Goal: Task Accomplishment & Management: Manage account settings

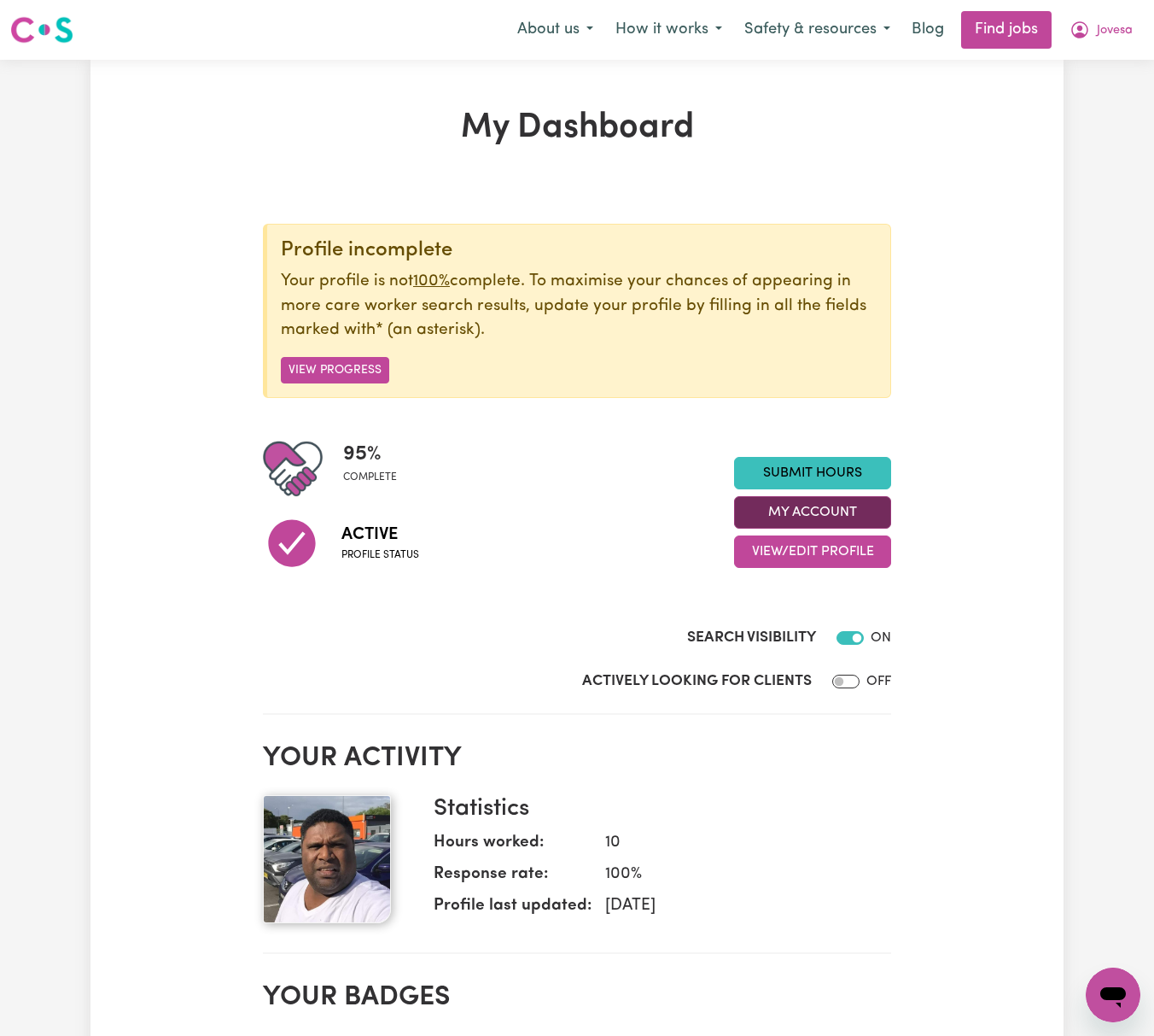
click at [871, 504] on button "My Account" at bounding box center [813, 512] width 157 height 32
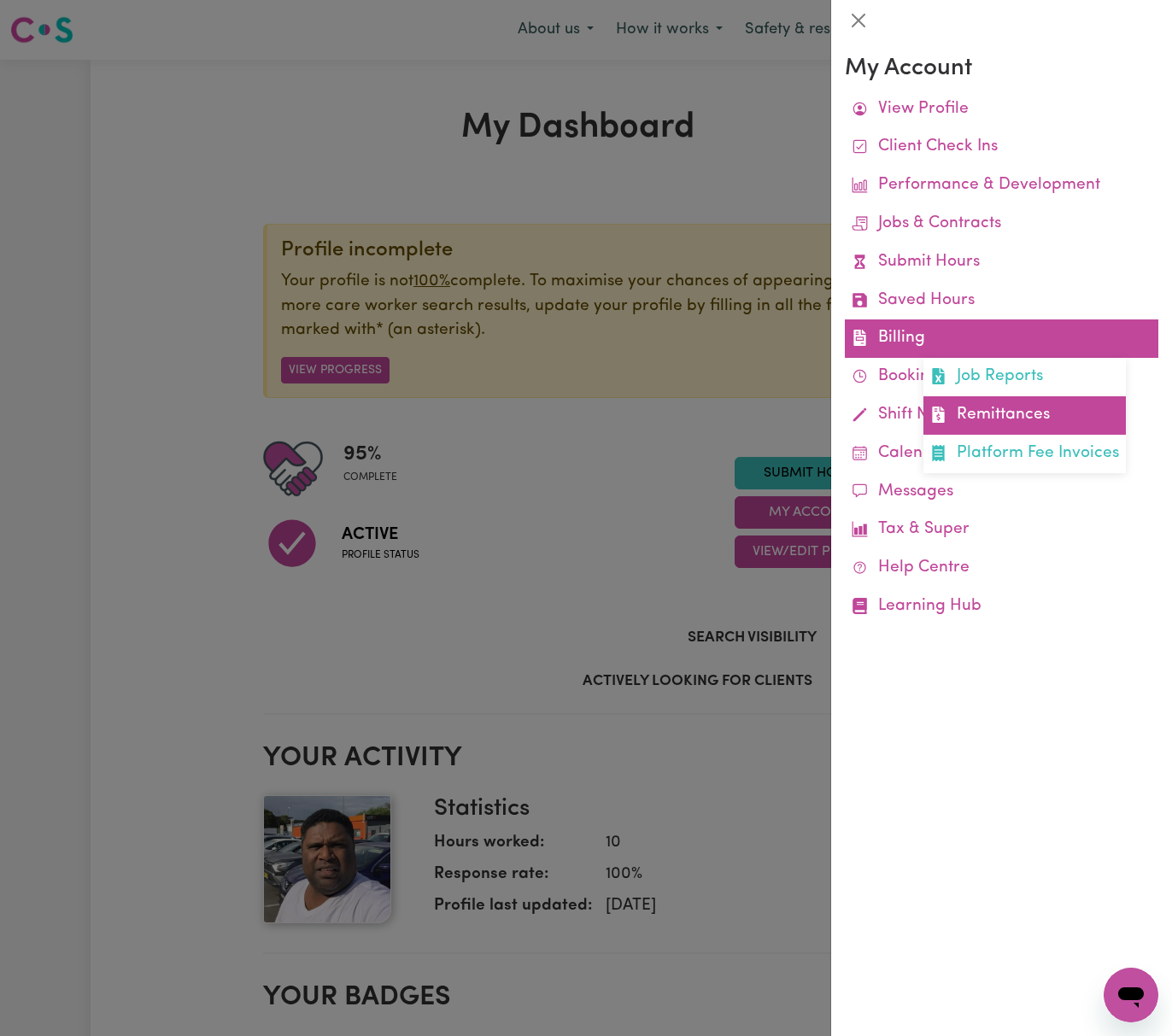
click at [999, 401] on link "Remittances" at bounding box center [1024, 415] width 203 height 38
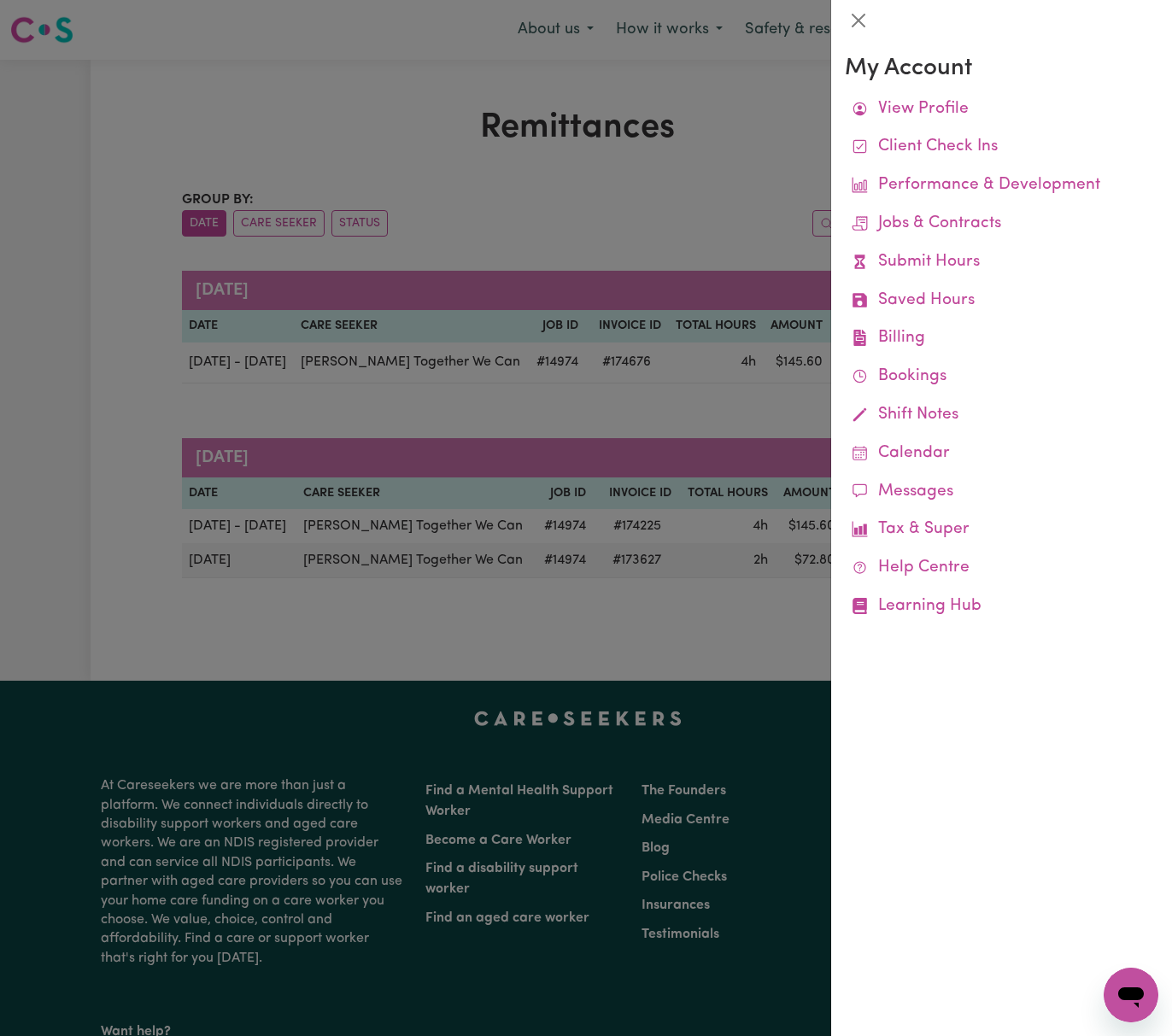
click at [600, 421] on div at bounding box center [586, 518] width 1172 height 1036
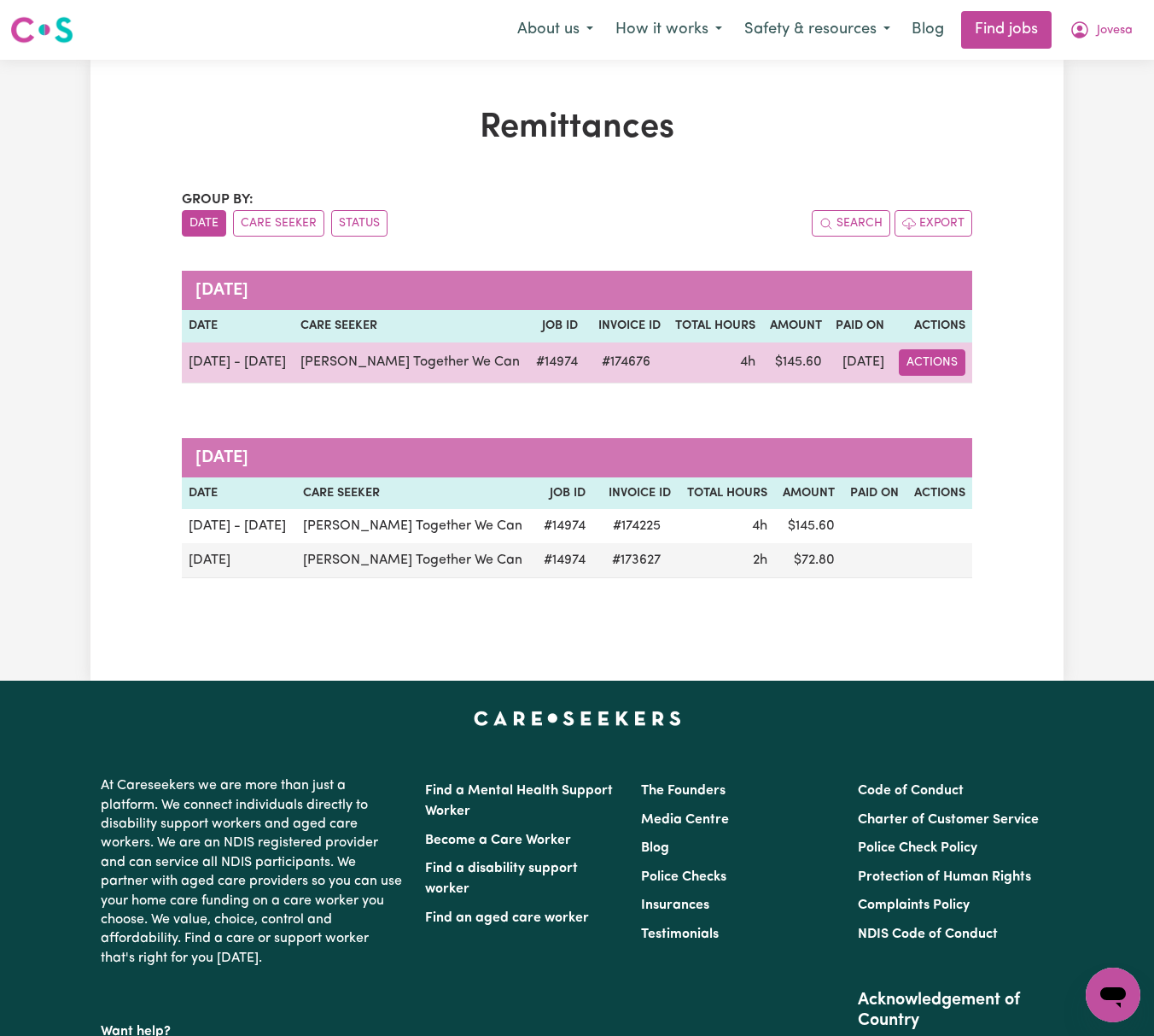
click at [930, 366] on button "Actions" at bounding box center [932, 362] width 67 height 26
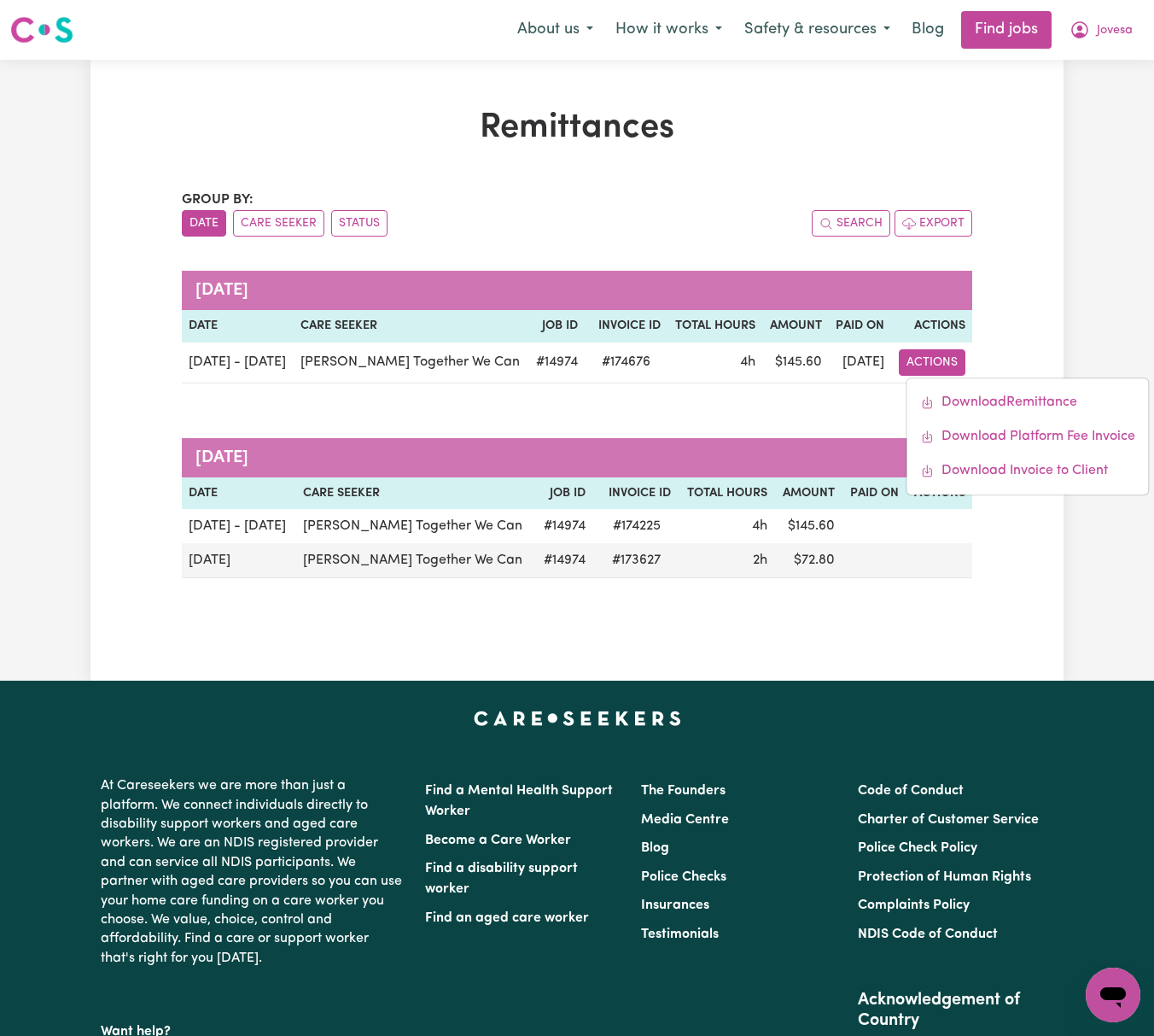
click at [561, 419] on div "Group by: Date Care Seeker Status Search Export [DATE] Date Care Seeker Job ID …" at bounding box center [577, 383] width 790 height 388
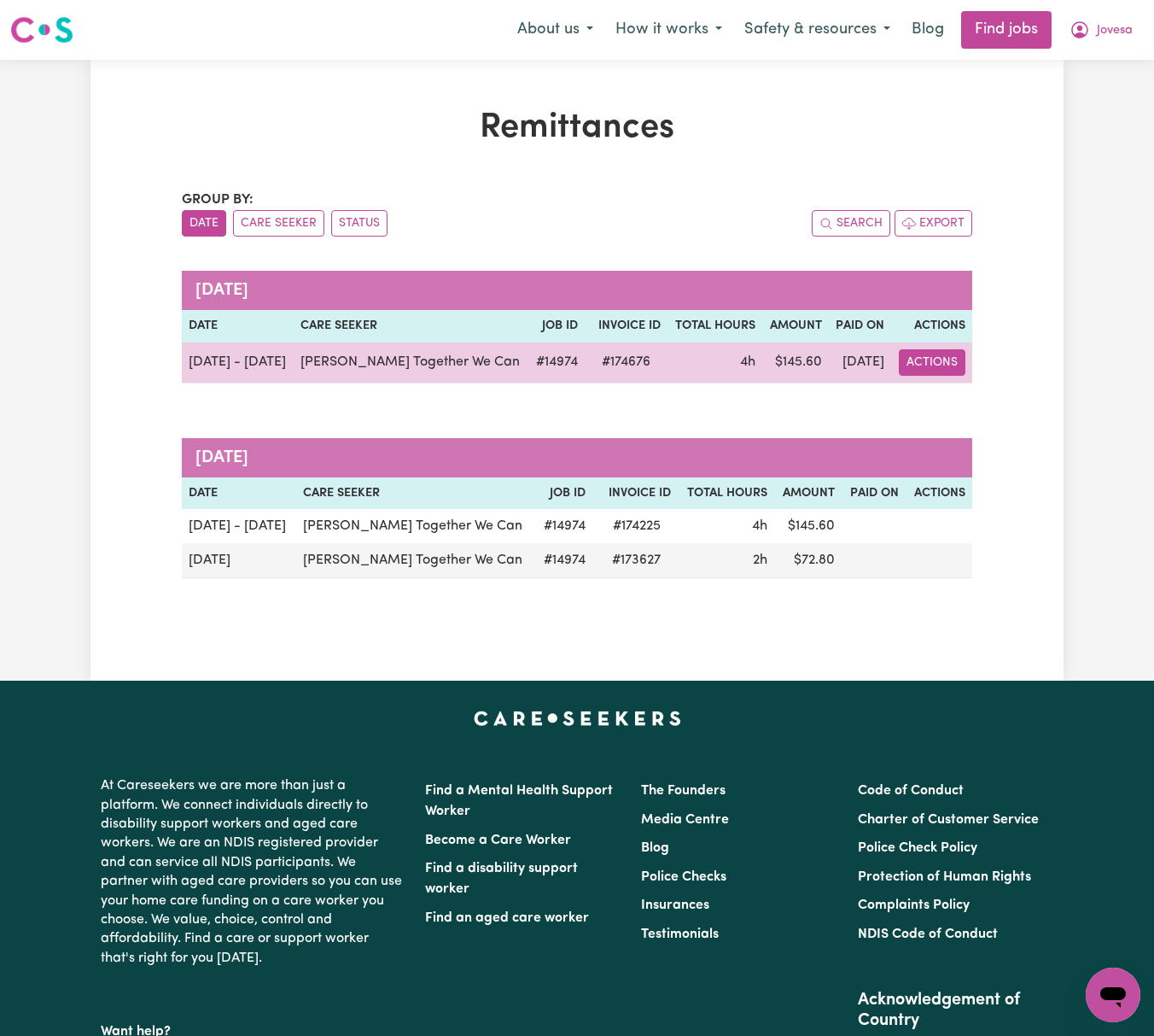
click at [946, 357] on button "Actions" at bounding box center [932, 362] width 67 height 26
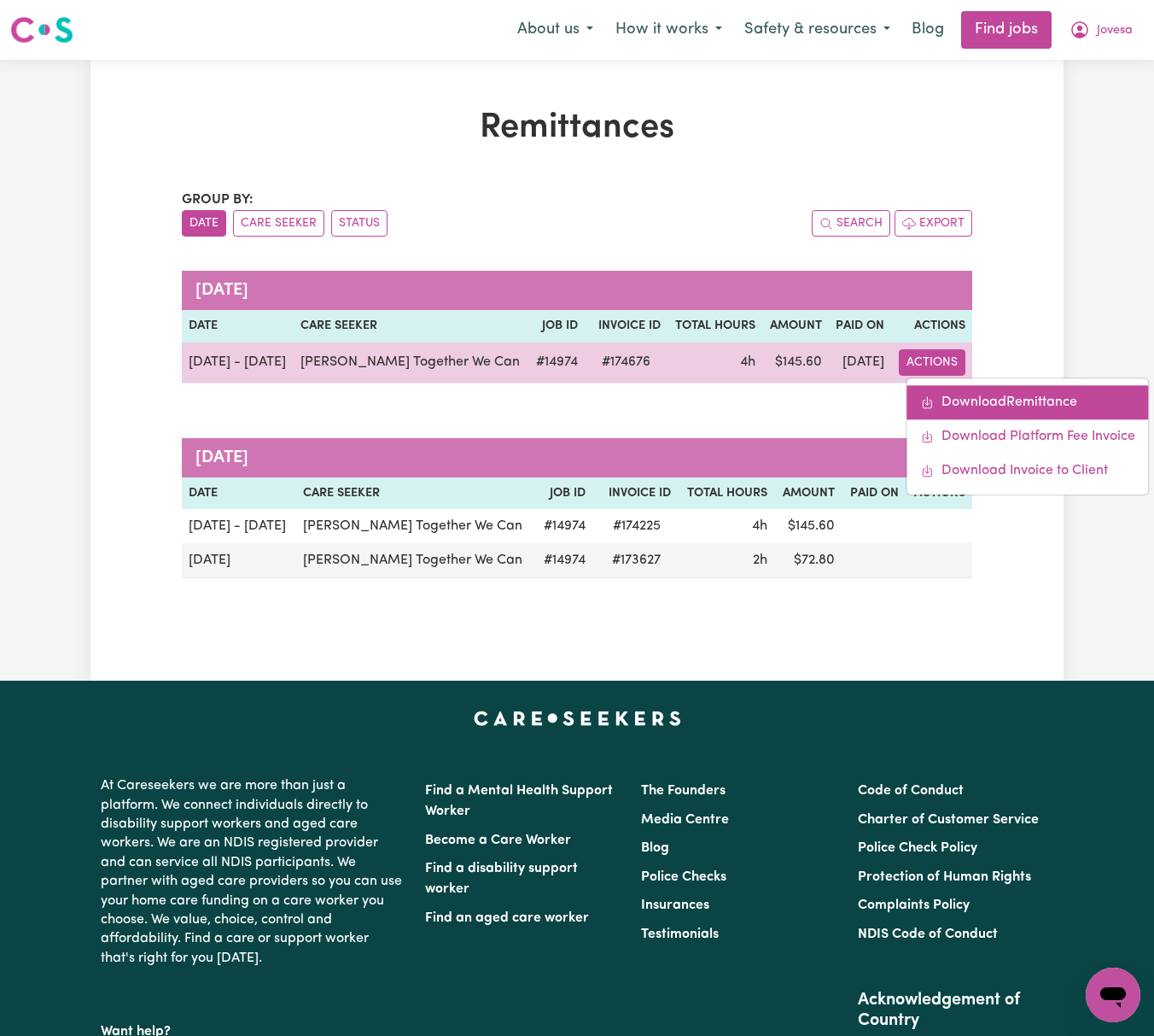
click at [1001, 401] on link "Download Remittance" at bounding box center [1028, 402] width 242 height 34
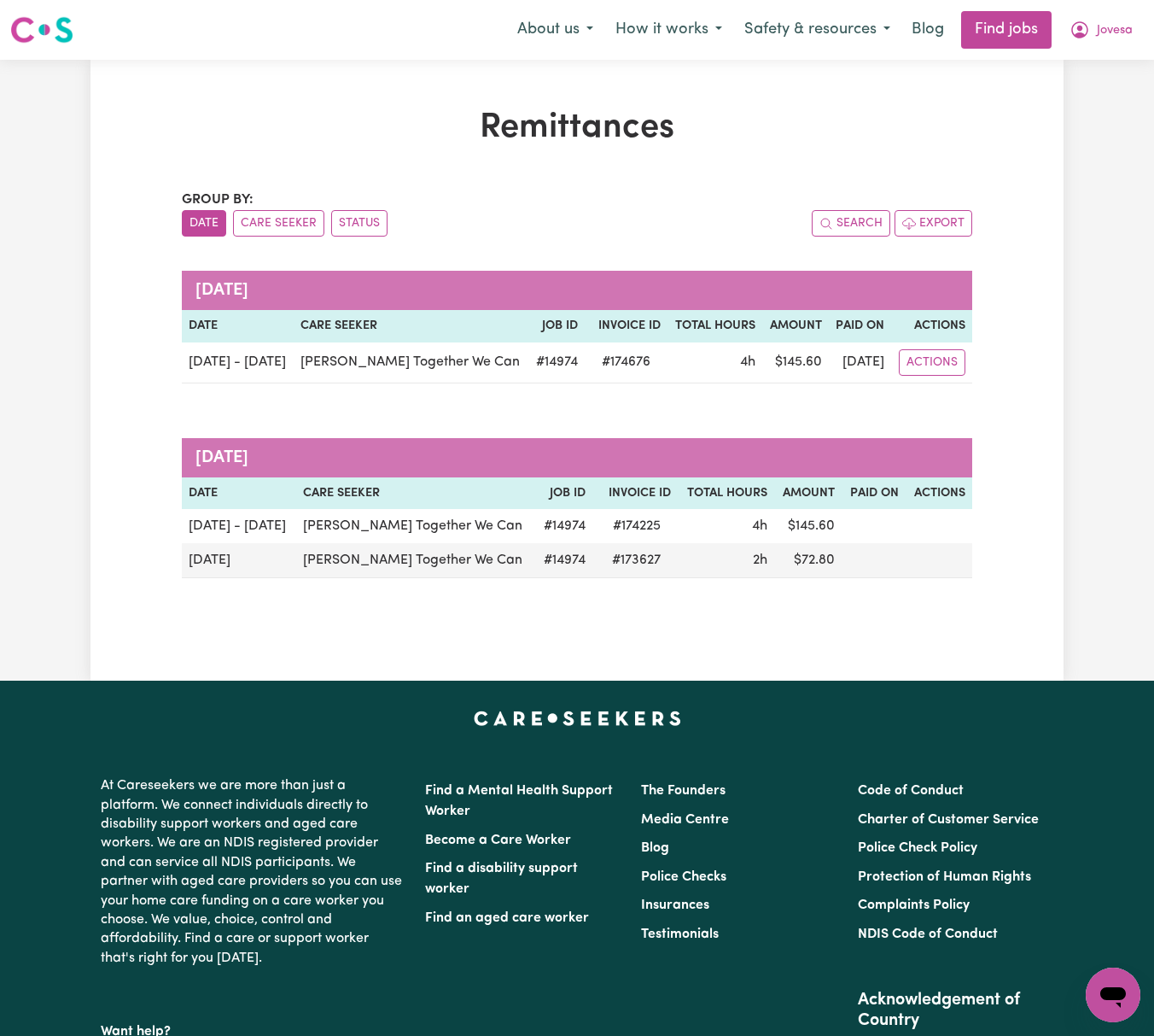
click at [876, 113] on h1 "Remittances" at bounding box center [577, 128] width 790 height 41
click at [1113, 9] on nav "Menu About us How it works Safety & resources Blog Find jobs Jovesa" at bounding box center [577, 29] width 1154 height 60
click at [1120, 25] on span "Jovesa" at bounding box center [1115, 30] width 36 height 19
click at [1114, 89] on link "My Dashboard" at bounding box center [1076, 98] width 135 height 32
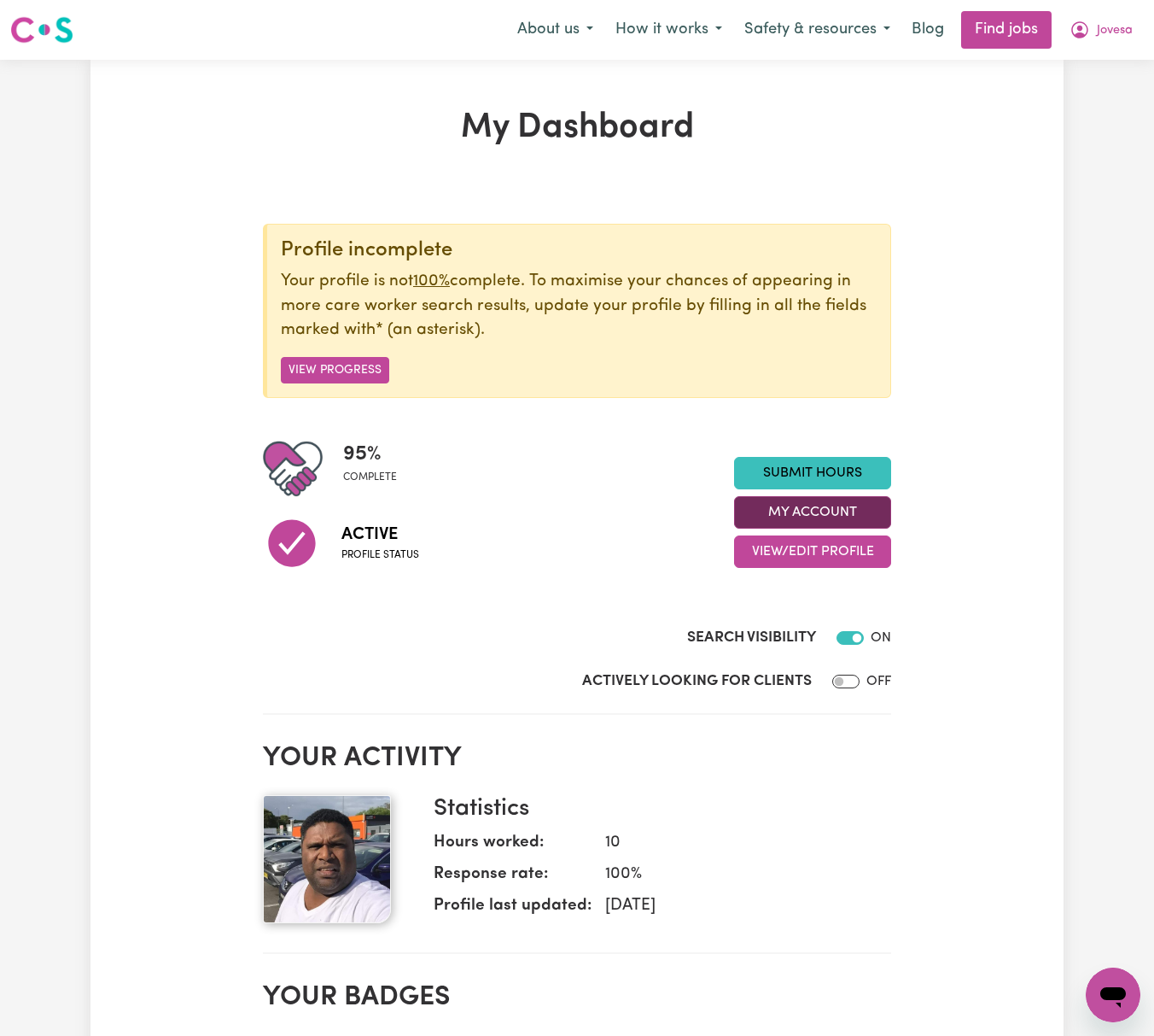
click at [866, 500] on button "My Account" at bounding box center [813, 512] width 157 height 32
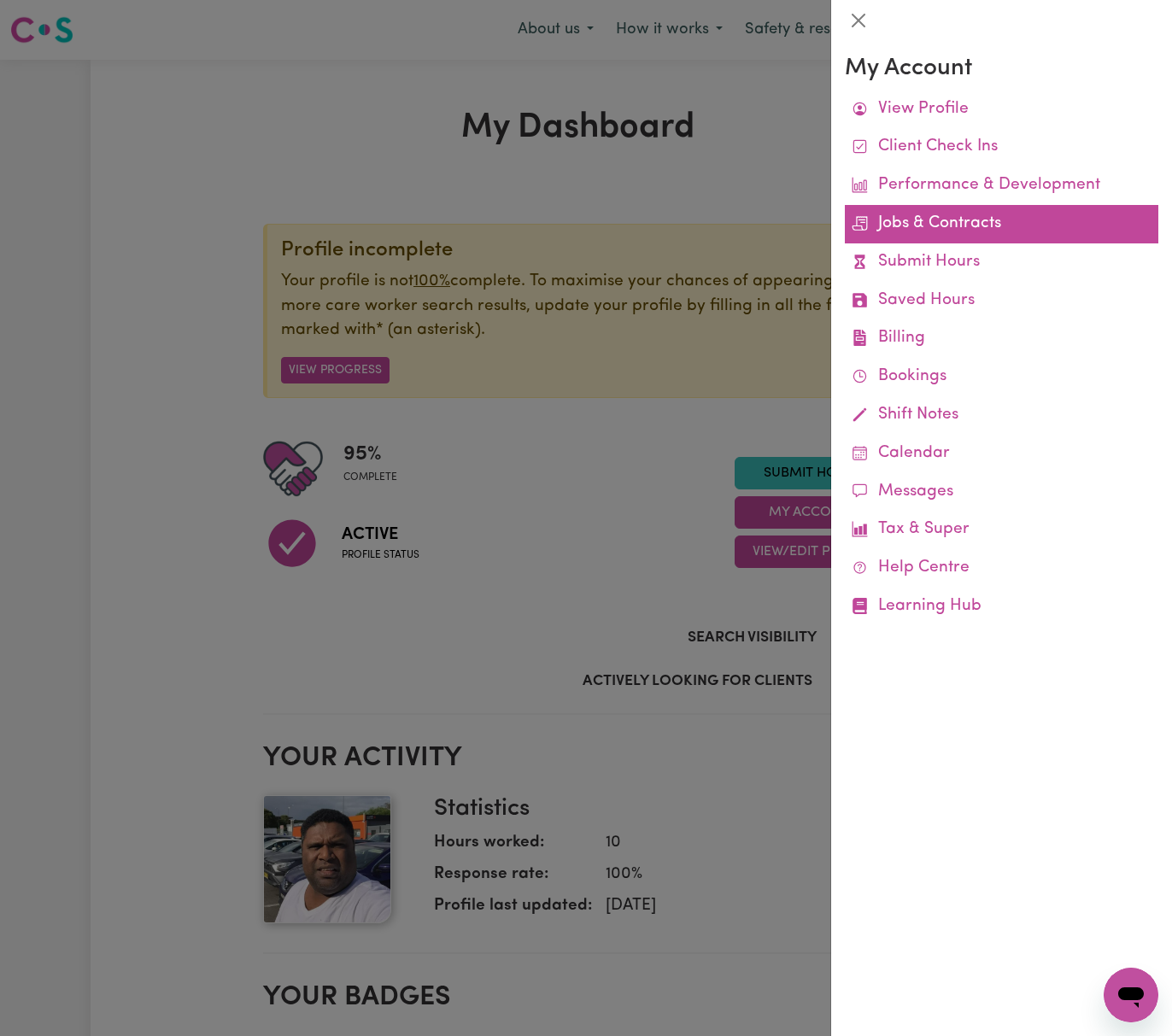
click at [1011, 225] on link "Jobs & Contracts" at bounding box center [1001, 223] width 313 height 38
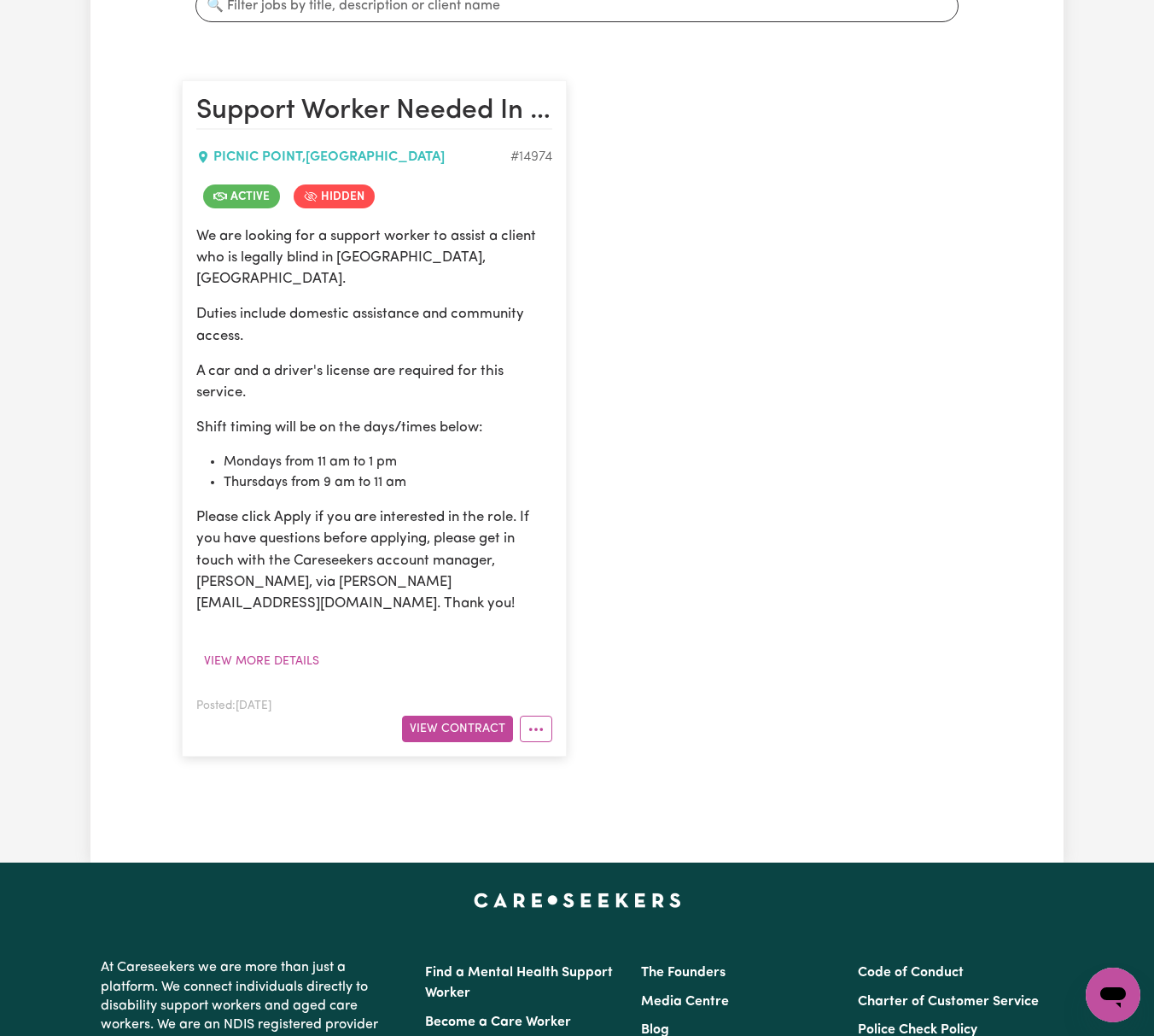
scroll to position [455, 0]
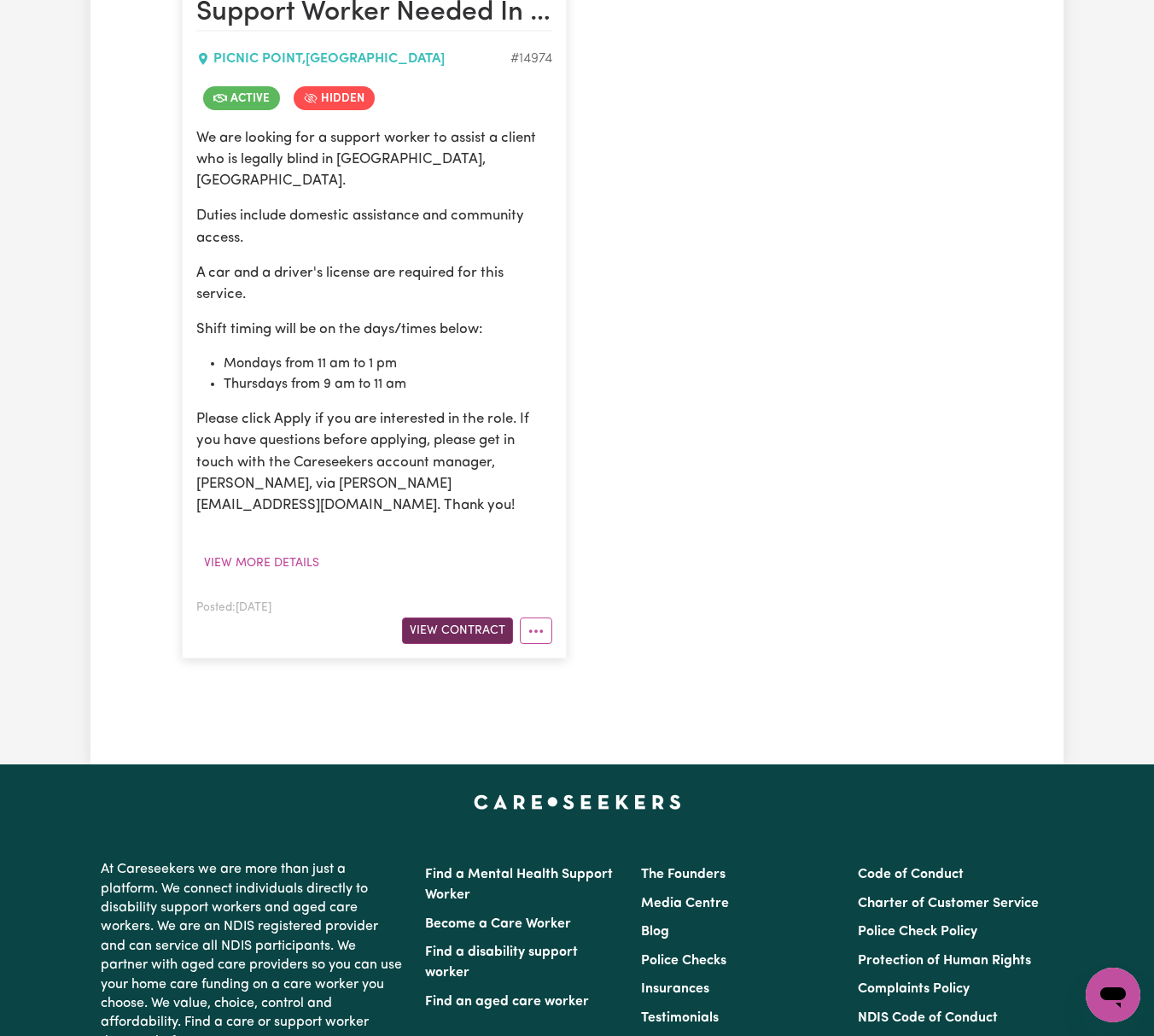
click at [480, 617] on button "View Contract" at bounding box center [457, 630] width 111 height 26
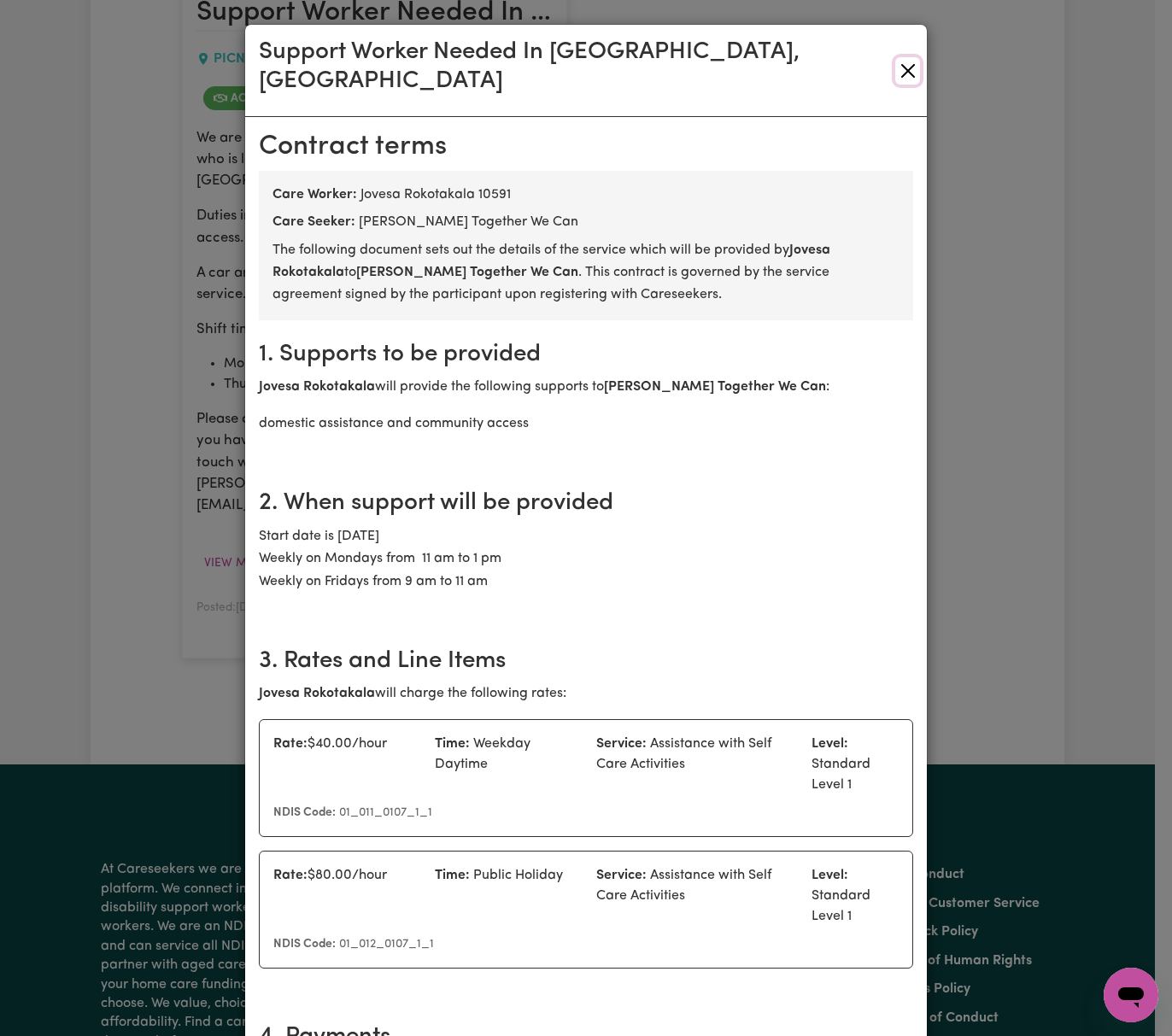
click at [905, 57] on button "Close" at bounding box center [907, 70] width 24 height 27
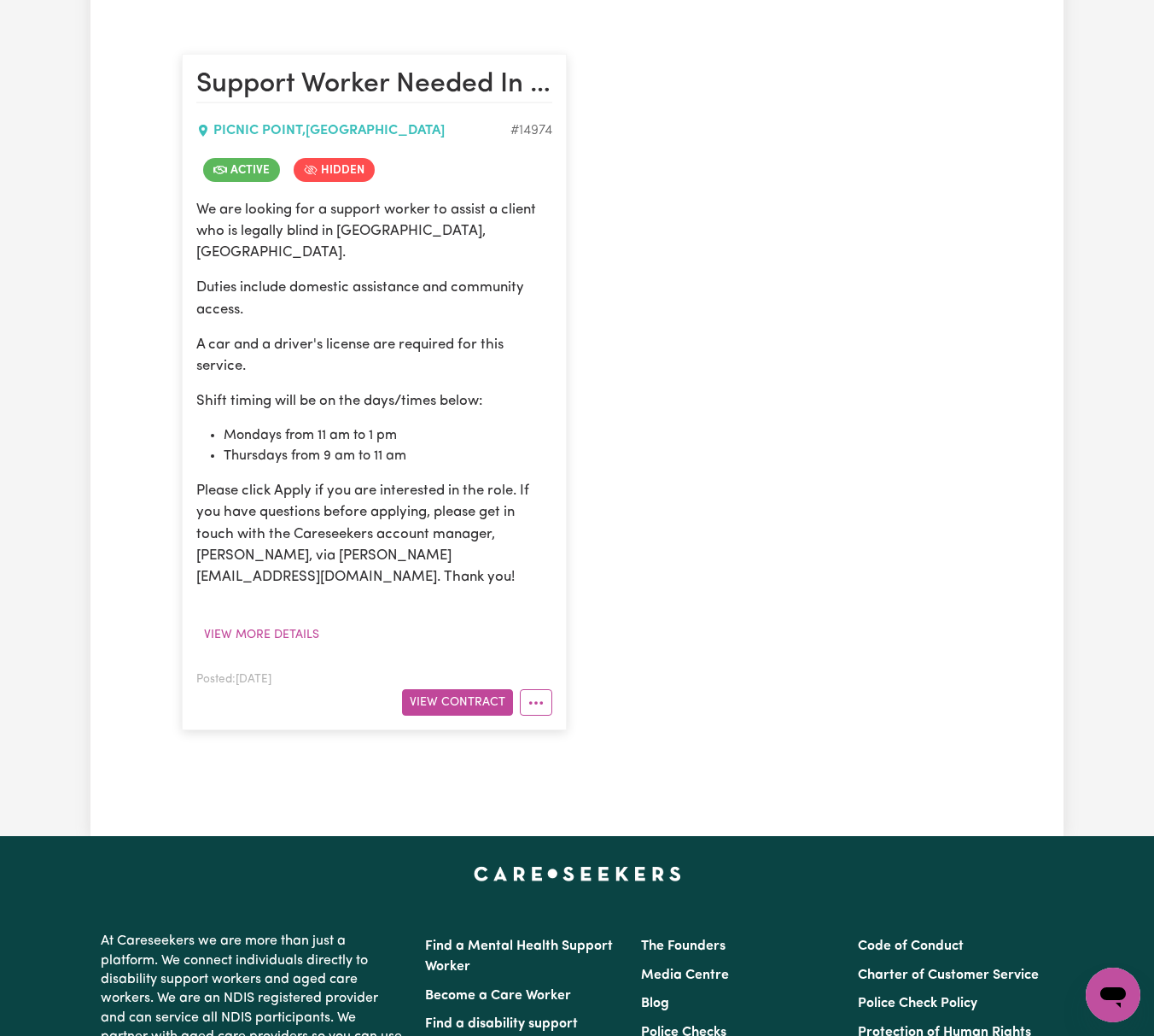
scroll to position [0, 0]
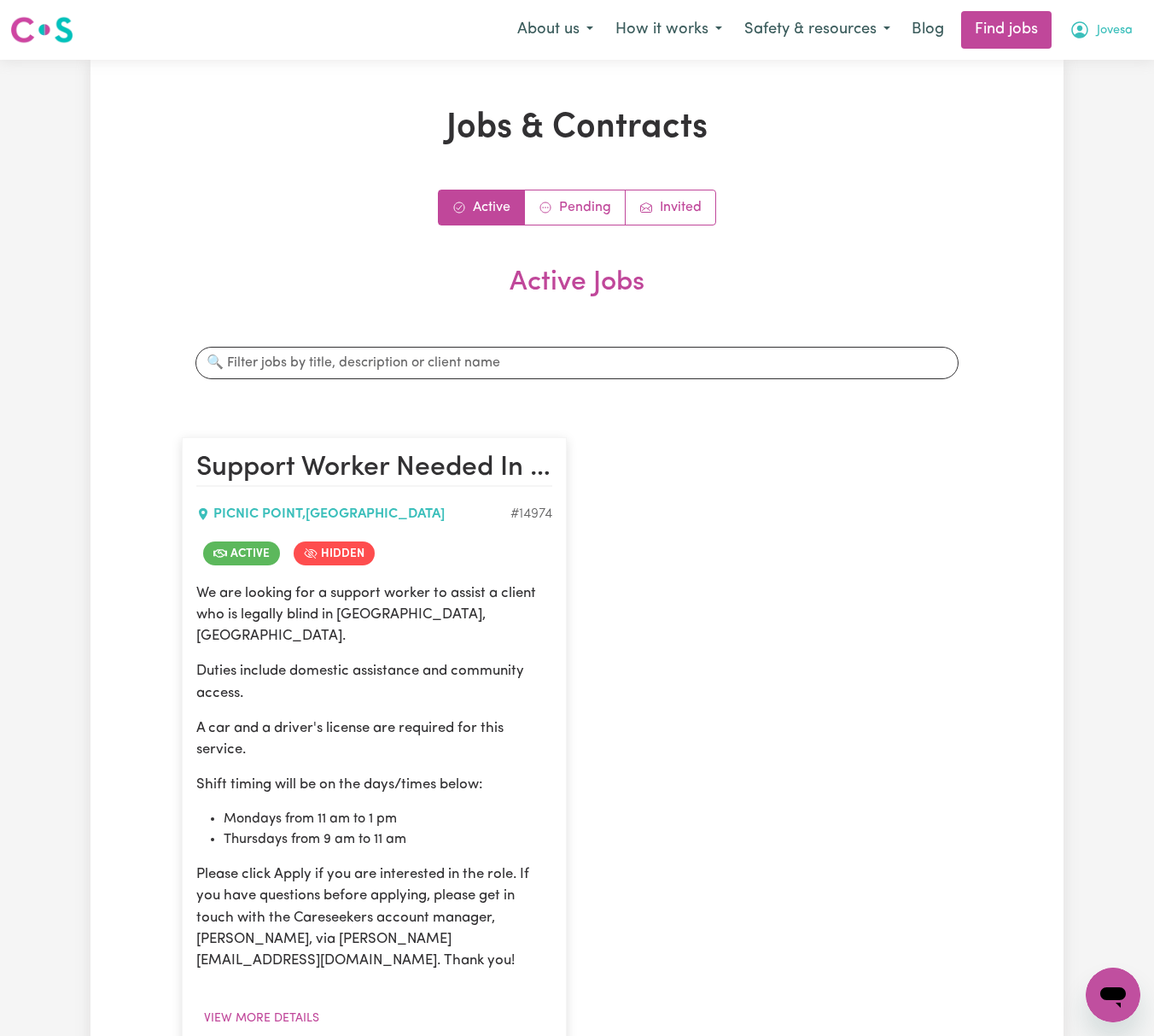
click at [1100, 38] on span "Jovesa" at bounding box center [1115, 30] width 36 height 19
click at [1117, 85] on link "My Dashboard" at bounding box center [1076, 98] width 135 height 32
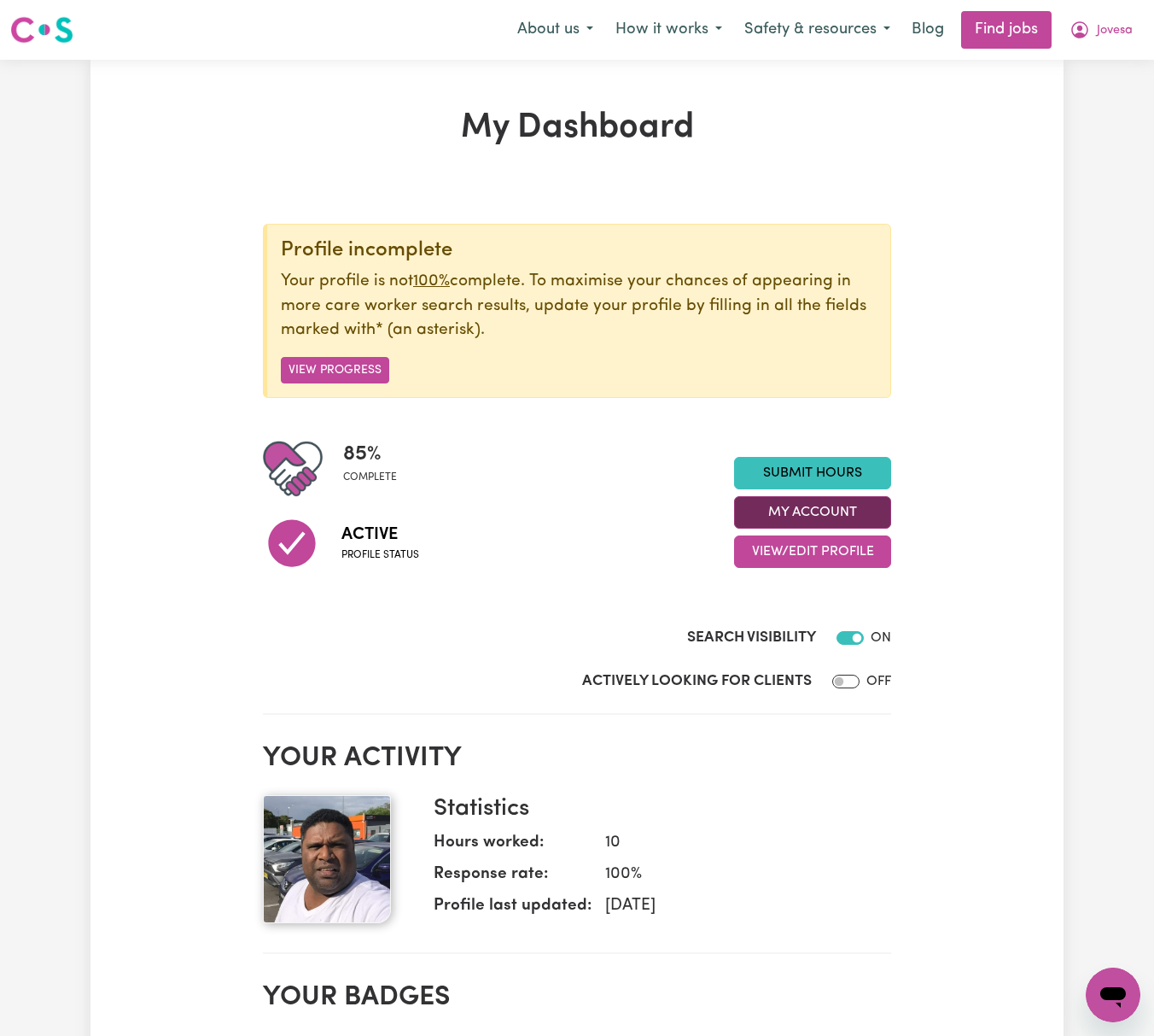
click at [876, 513] on button "My Account" at bounding box center [813, 512] width 157 height 32
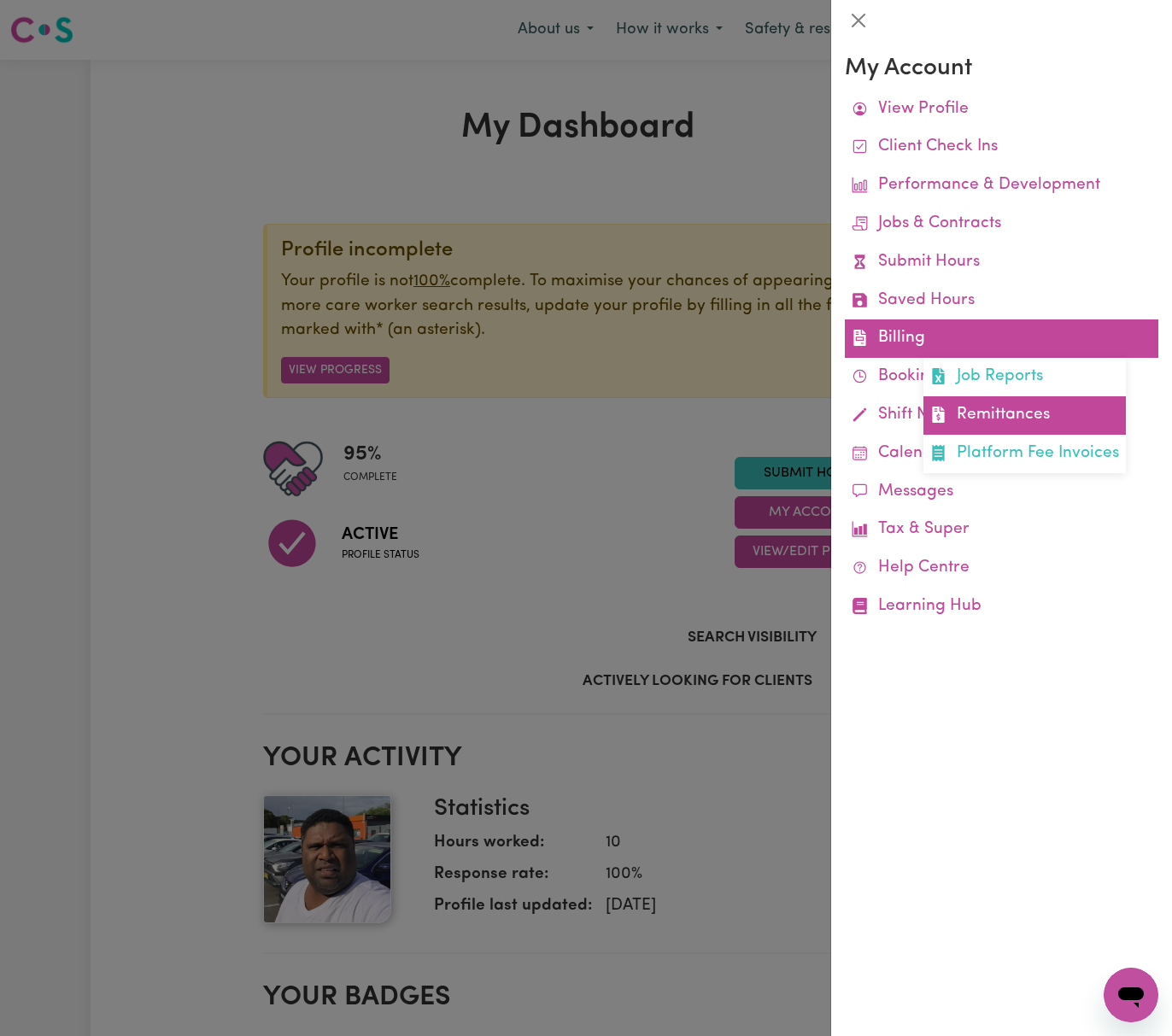
click at [1011, 410] on link "Remittances" at bounding box center [1024, 415] width 203 height 38
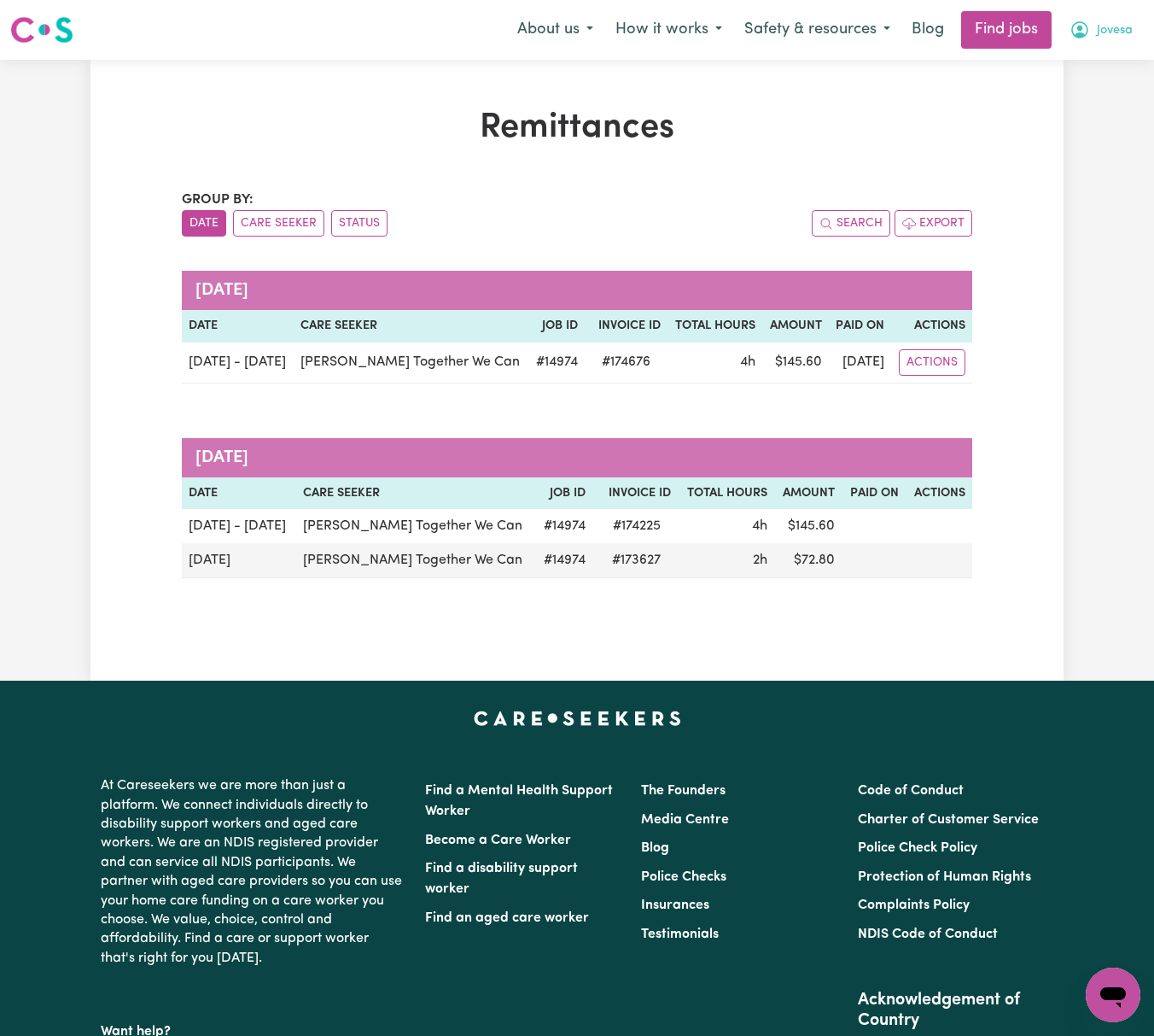
click at [1092, 23] on button "Jovesa" at bounding box center [1100, 29] width 85 height 36
click at [1096, 91] on link "My Dashboard" at bounding box center [1076, 98] width 135 height 32
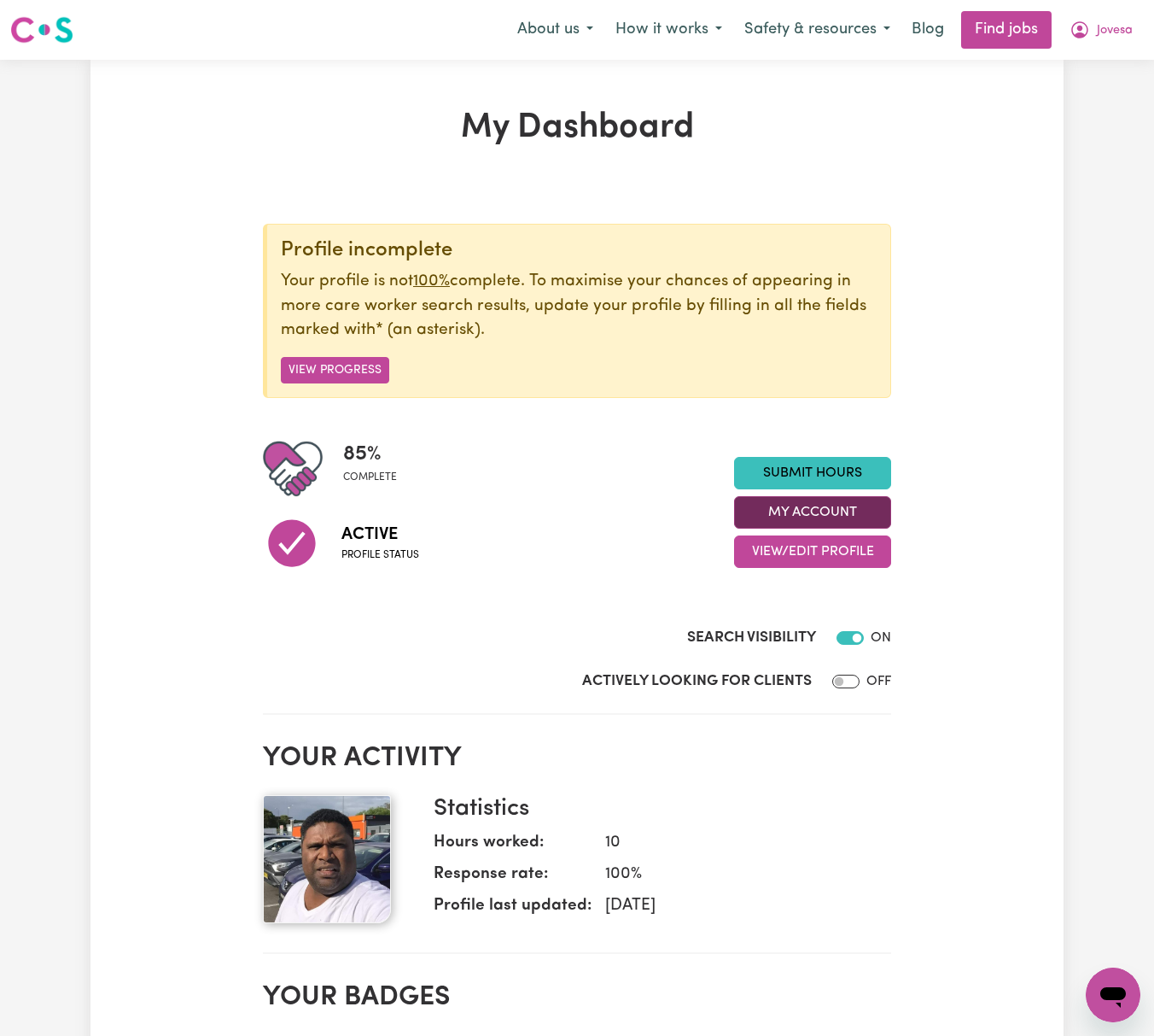
click at [864, 513] on button "My Account" at bounding box center [813, 512] width 157 height 32
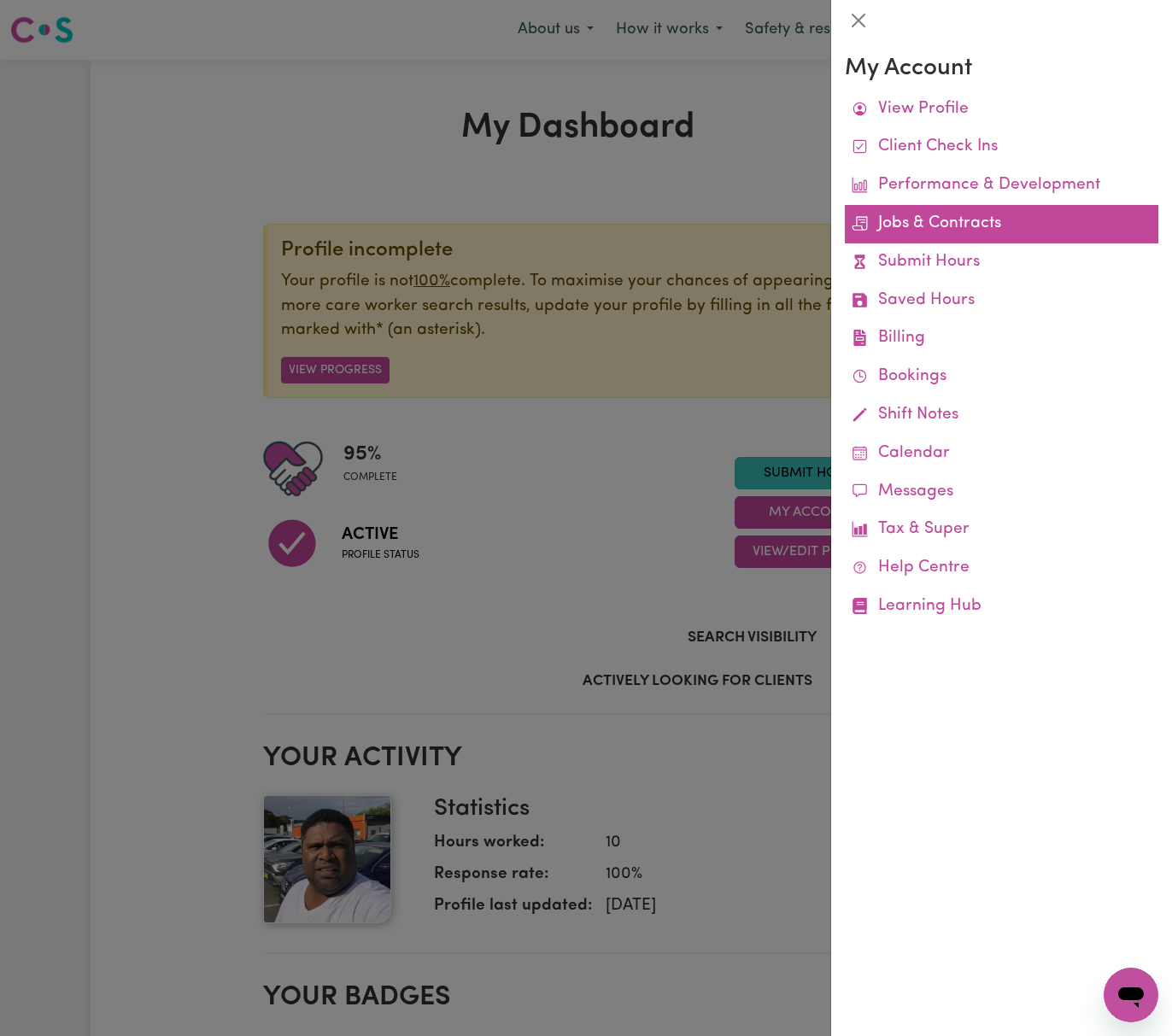
click at [930, 229] on link "Jobs & Contracts" at bounding box center [1001, 223] width 313 height 38
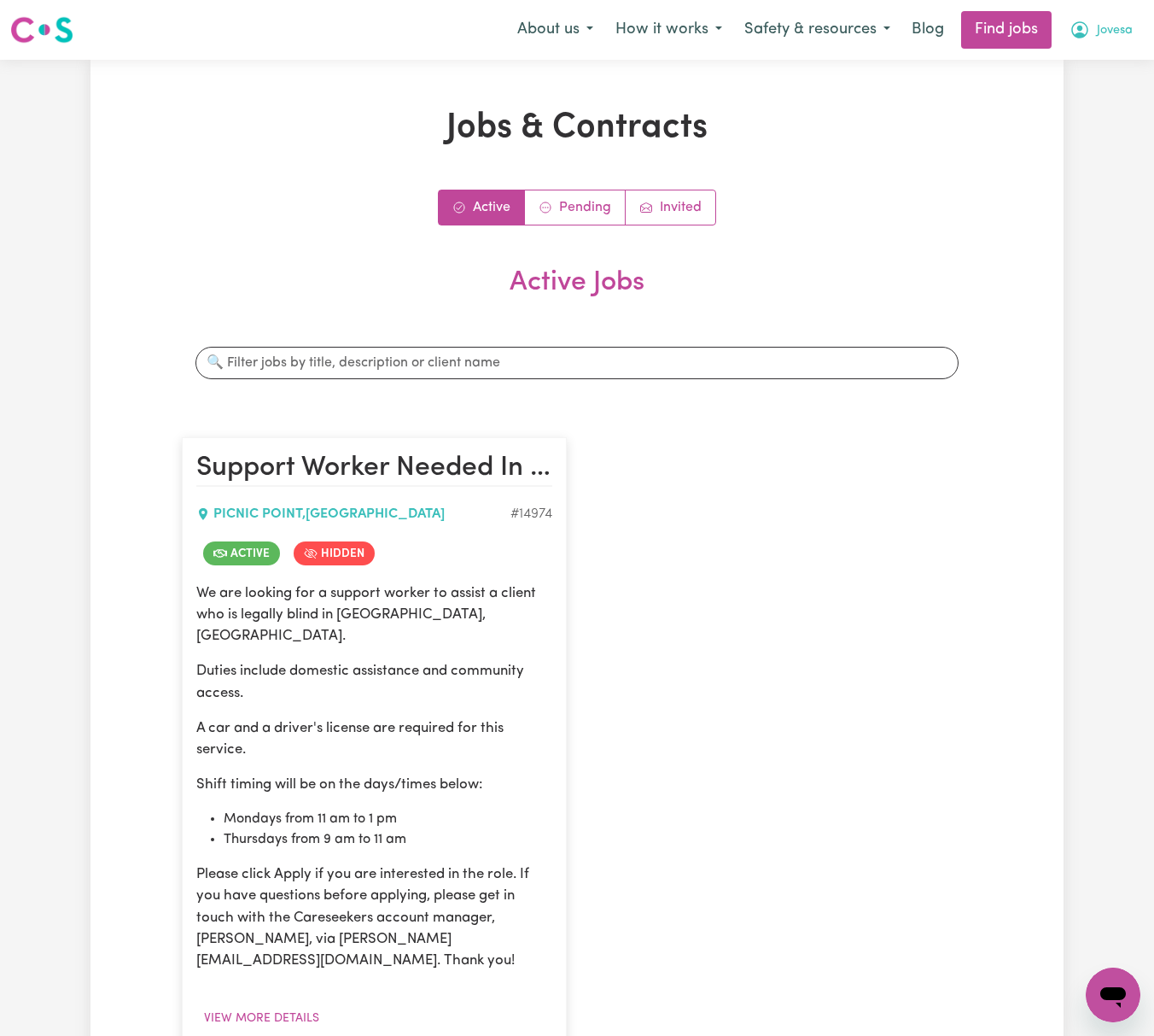
click at [1104, 32] on span "Jovesa" at bounding box center [1115, 30] width 36 height 19
click at [1106, 87] on link "My Dashboard" at bounding box center [1076, 98] width 135 height 32
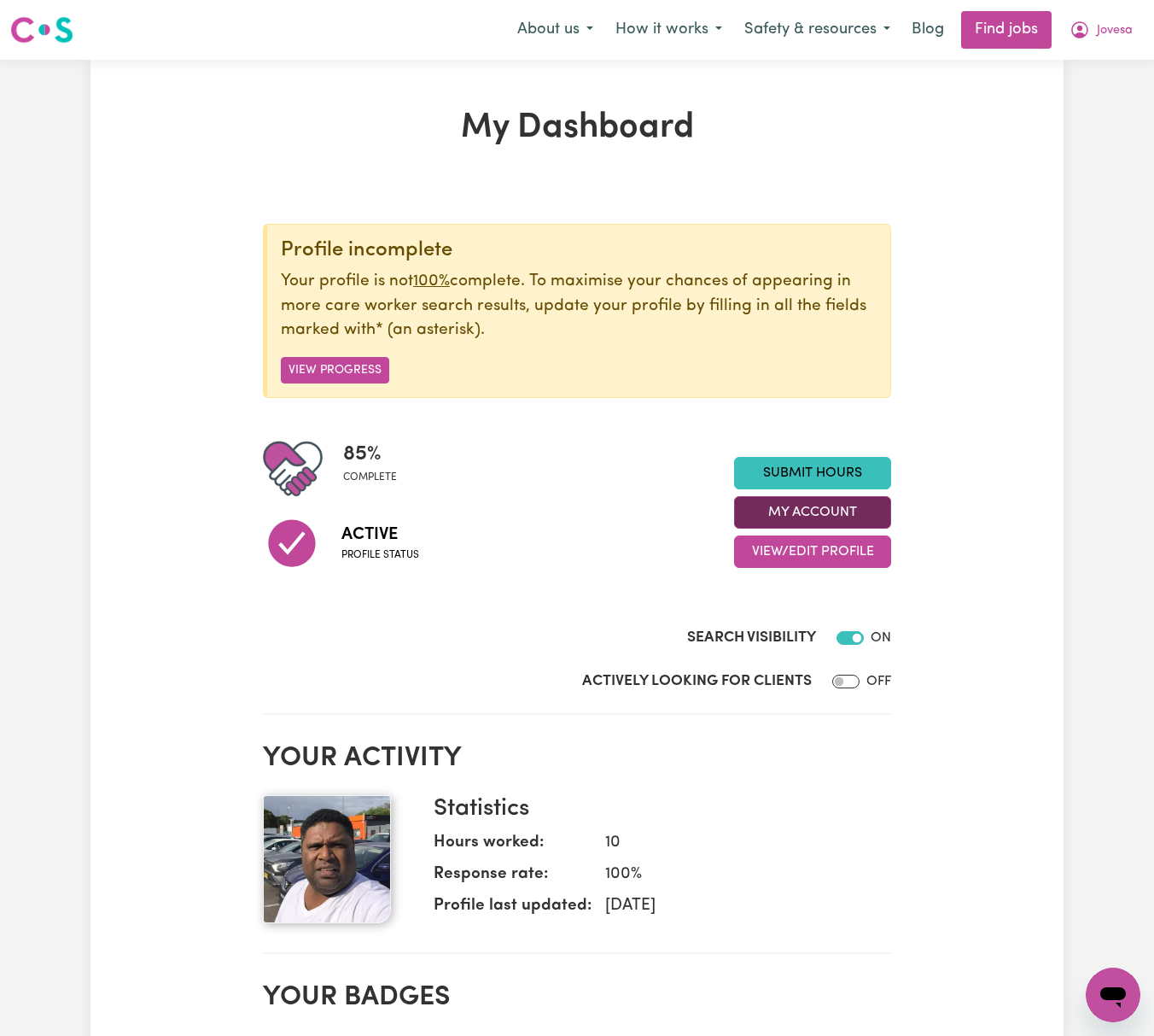
click at [841, 527] on button "My Account" at bounding box center [813, 512] width 157 height 32
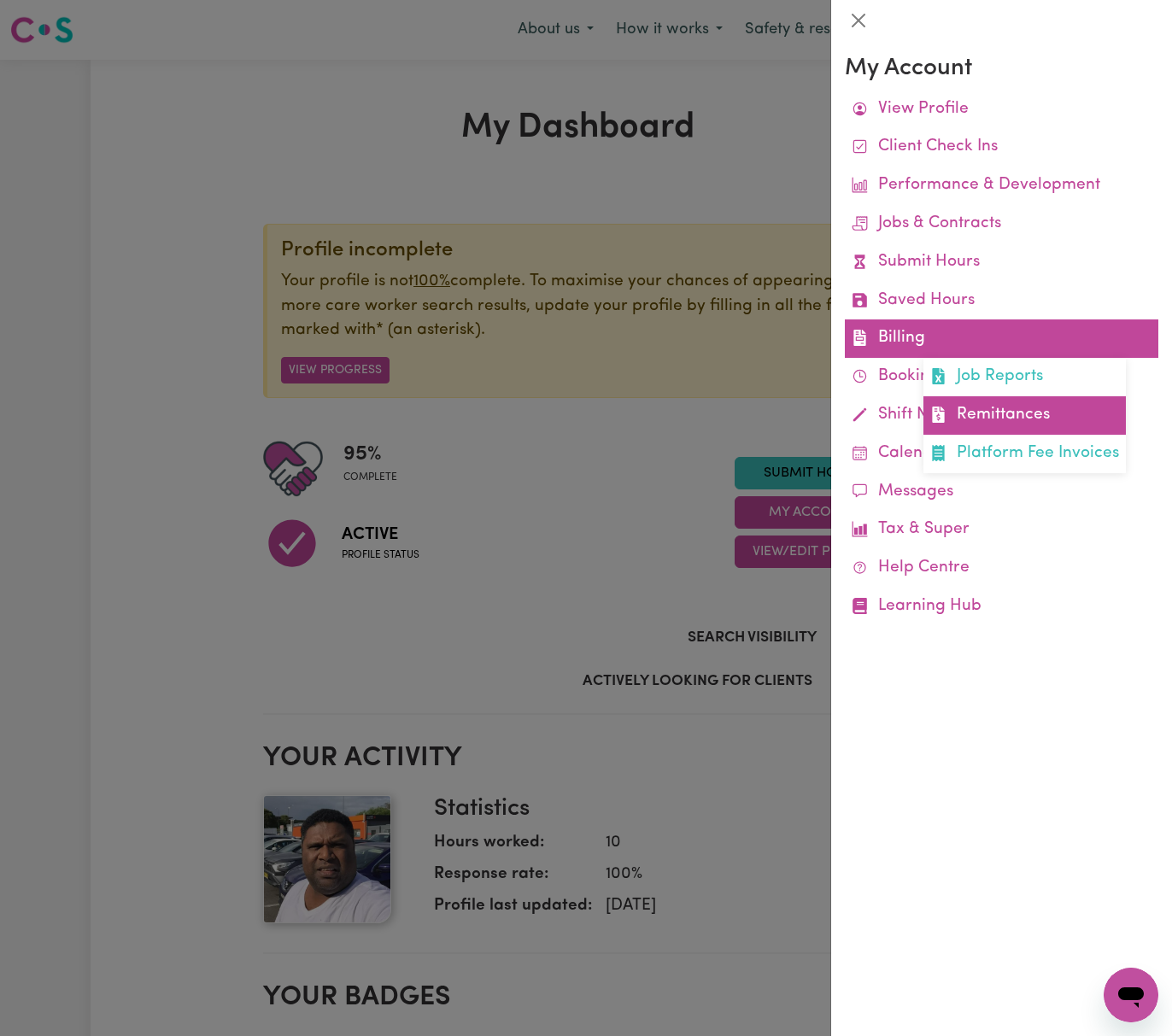
click at [977, 408] on link "Remittances" at bounding box center [1024, 415] width 203 height 38
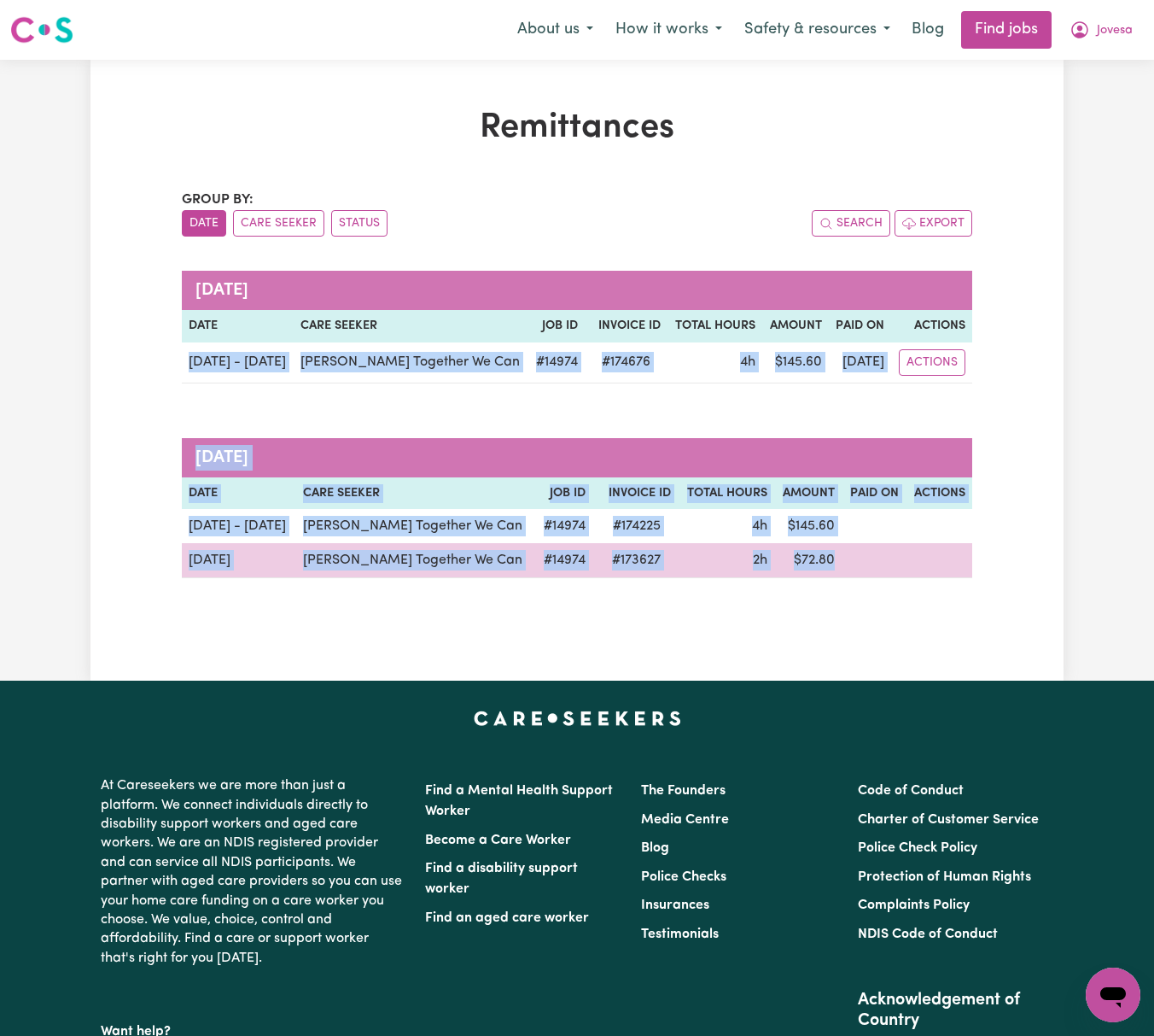
drag, startPoint x: 185, startPoint y: 356, endPoint x: 185, endPoint y: 675, distance: 319.0
click at [863, 552] on div "Group by: Date Care Seeker Status Search Export [DATE] Date Care Seeker Job ID …" at bounding box center [577, 383] width 790 height 388
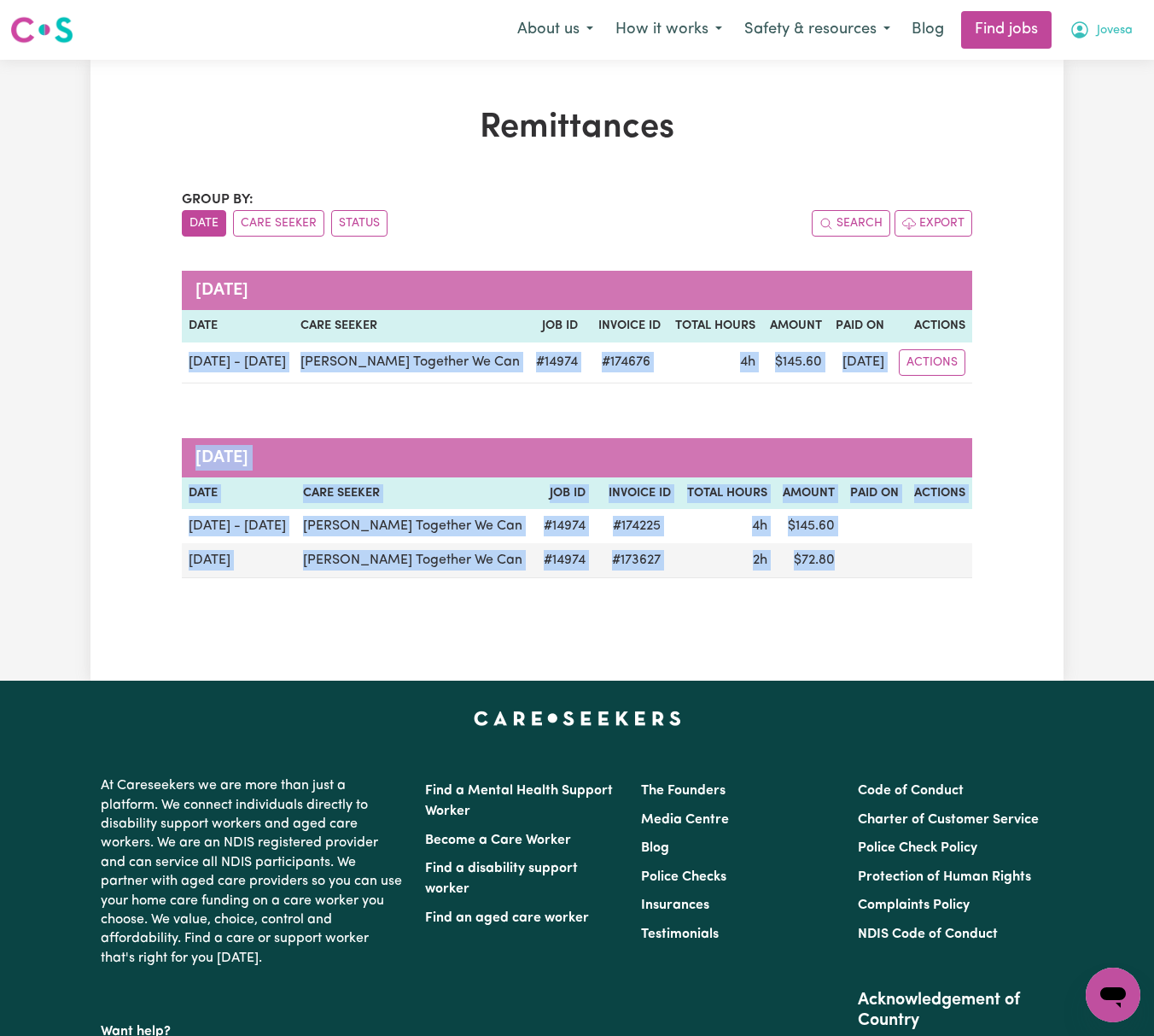
click at [1099, 35] on span "Jovesa" at bounding box center [1115, 30] width 36 height 19
click at [1122, 130] on link "Logout" at bounding box center [1076, 130] width 135 height 32
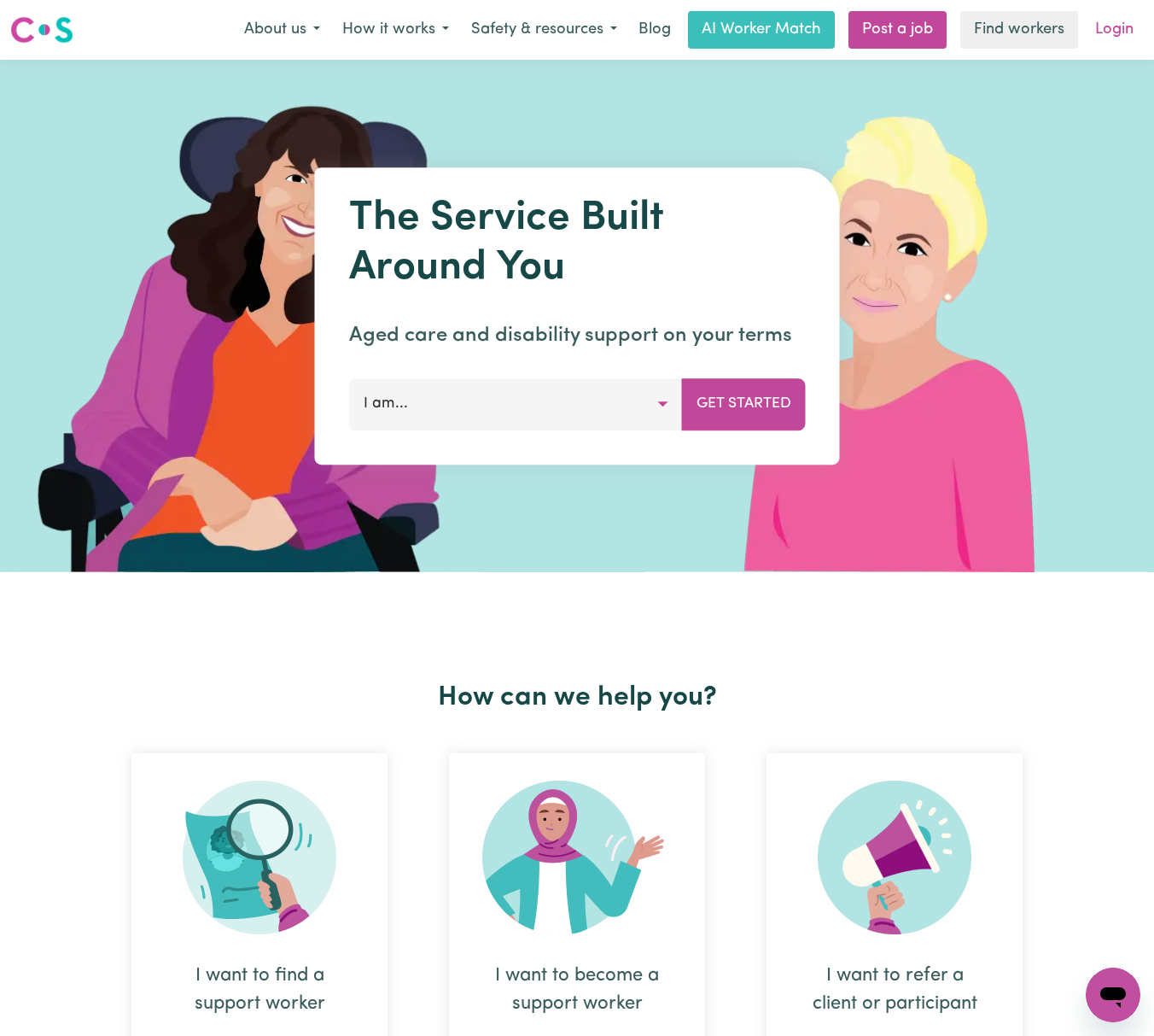
click at [1131, 24] on link "Login" at bounding box center [1114, 29] width 59 height 37
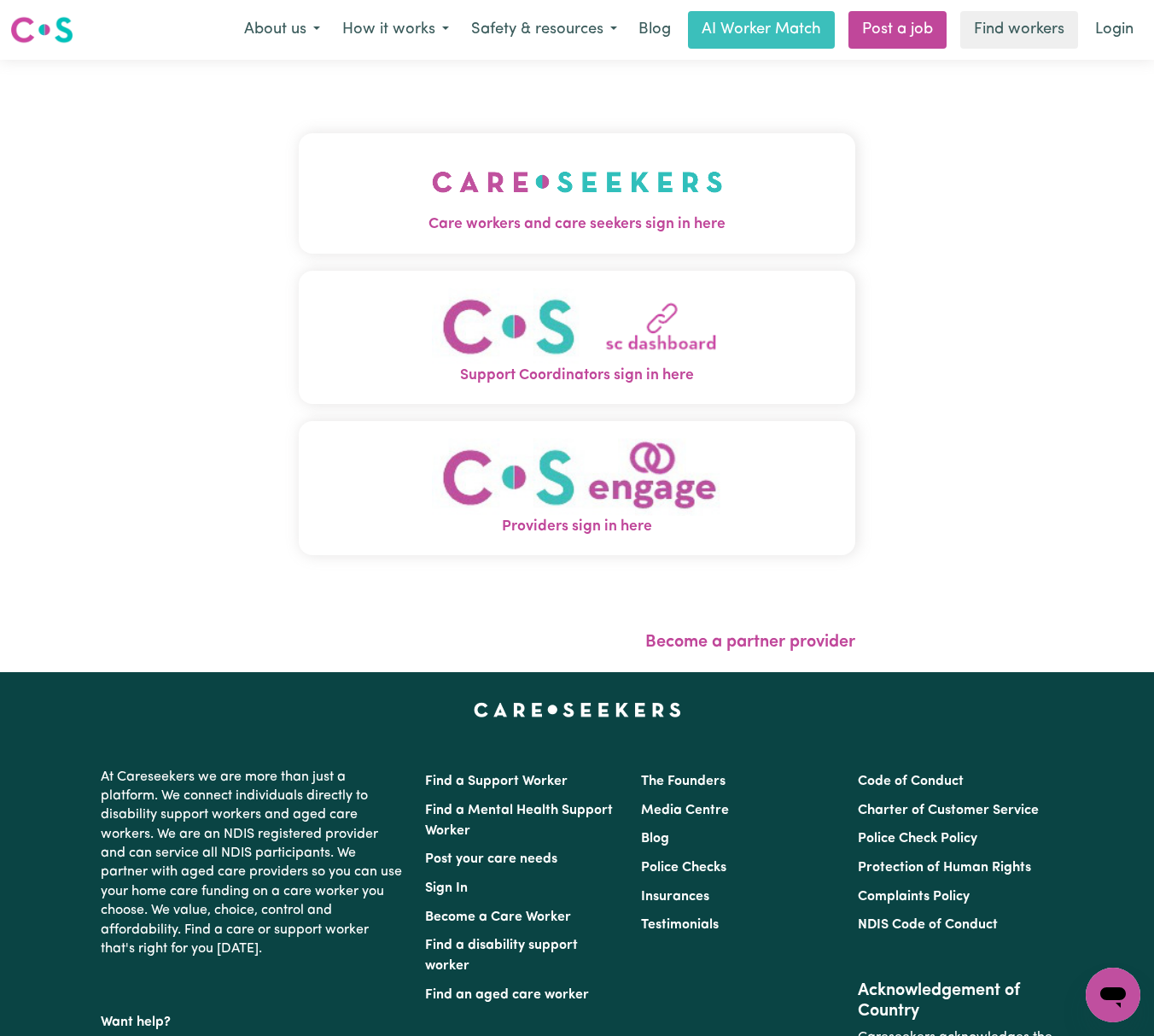
click at [531, 167] on img "Care workers and care seekers sign in here" at bounding box center [578, 182] width 291 height 64
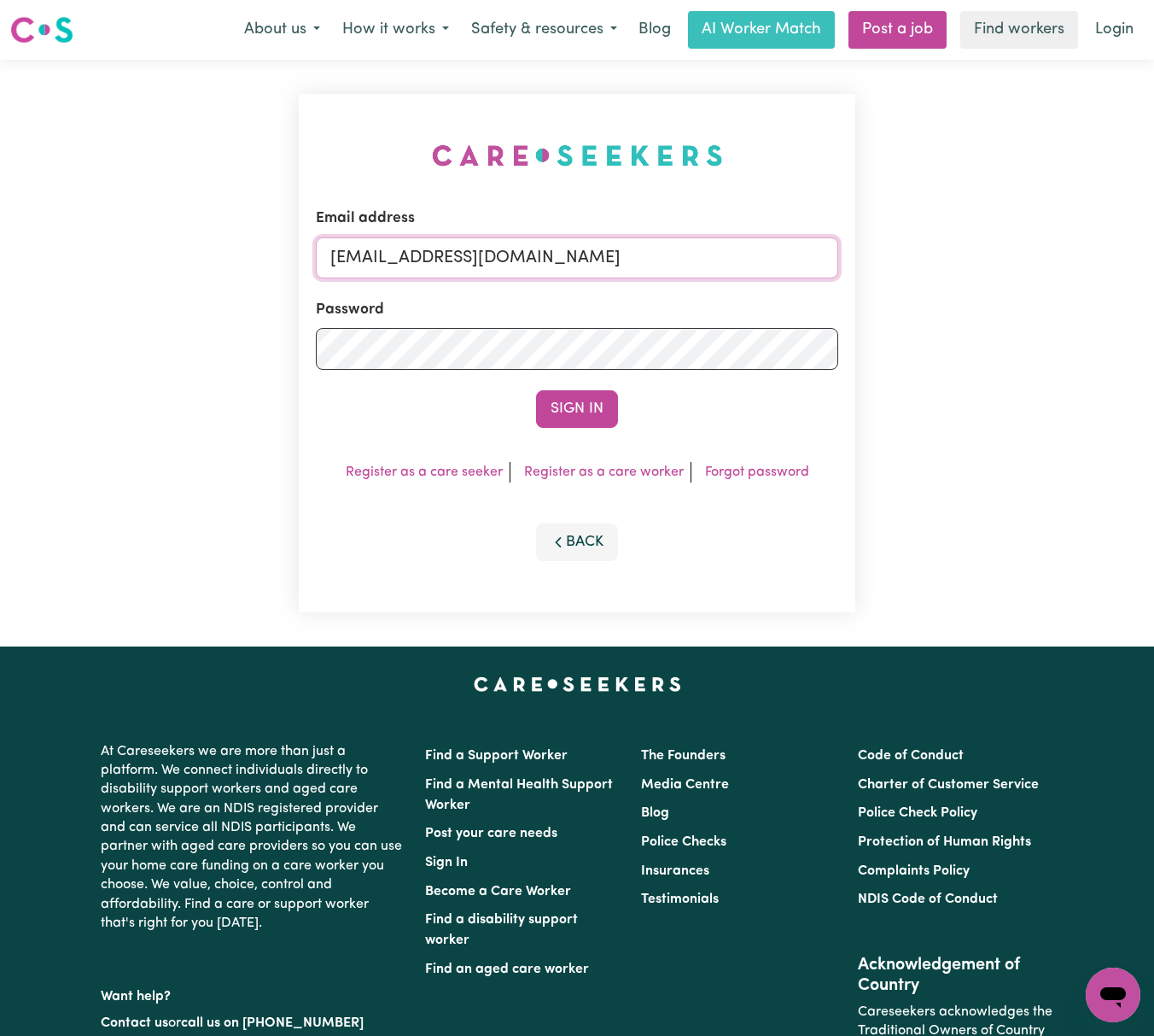
click at [522, 249] on input "[EMAIL_ADDRESS][DOMAIN_NAME]" at bounding box center [577, 258] width 522 height 41
drag, startPoint x: 455, startPoint y: 256, endPoint x: 829, endPoint y: 252, distance: 374.0
click at [829, 252] on input "[EMAIL_ADDRESS][DOMAIN_NAME]" at bounding box center [577, 258] width 522 height 41
type input "[EMAIL_ADDRESS][DOMAIN_NAME]"
click at [536, 390] on button "Sign In" at bounding box center [577, 409] width 82 height 37
